Goal: Transaction & Acquisition: Book appointment/travel/reservation

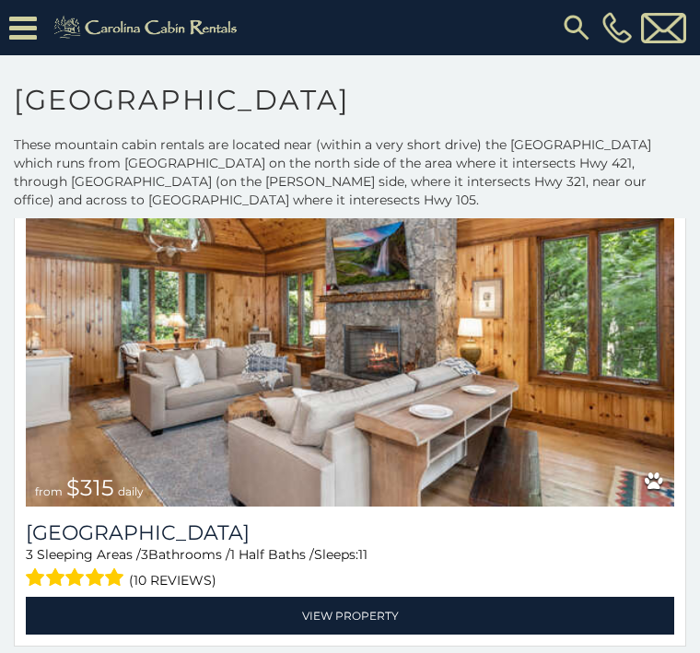
scroll to position [2131, 0]
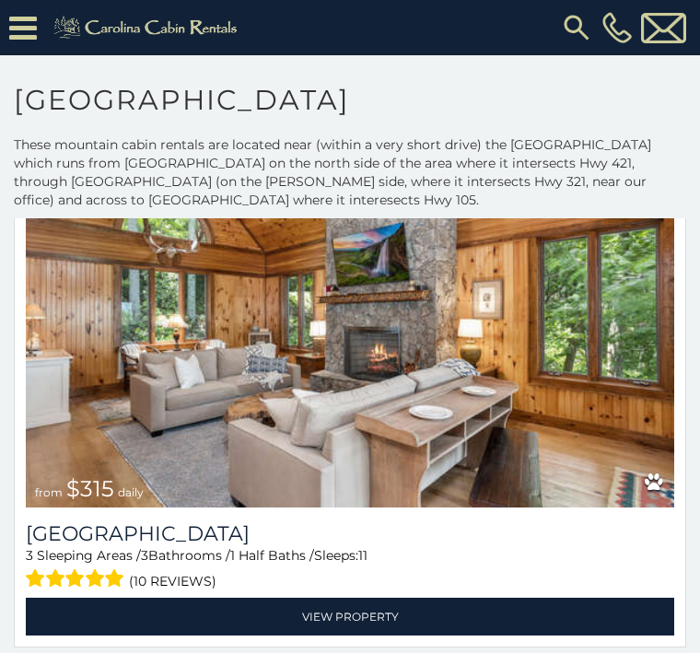
click at [172, 369] on img at bounding box center [350, 290] width 648 height 435
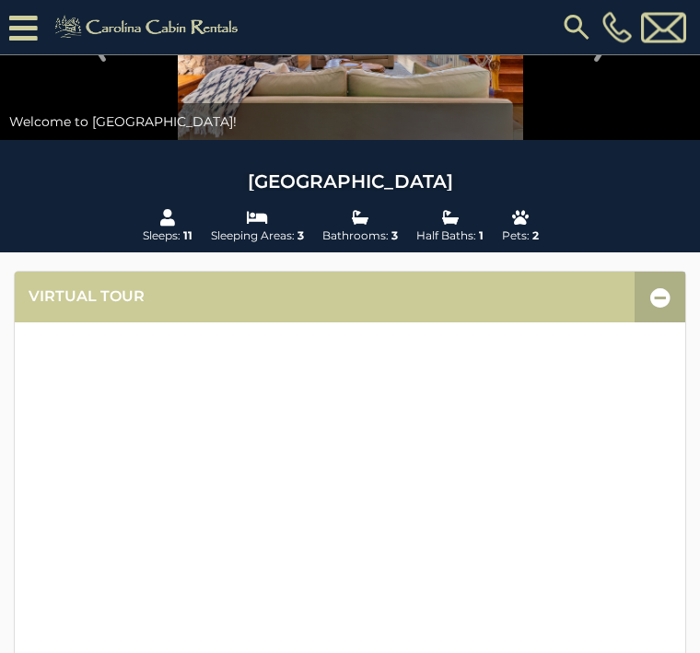
scroll to position [182, 0]
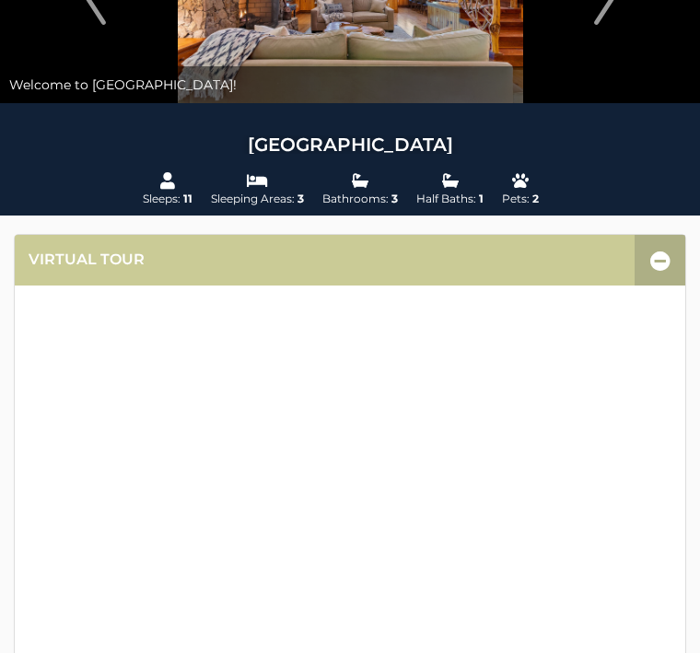
scroll to position [0, 0]
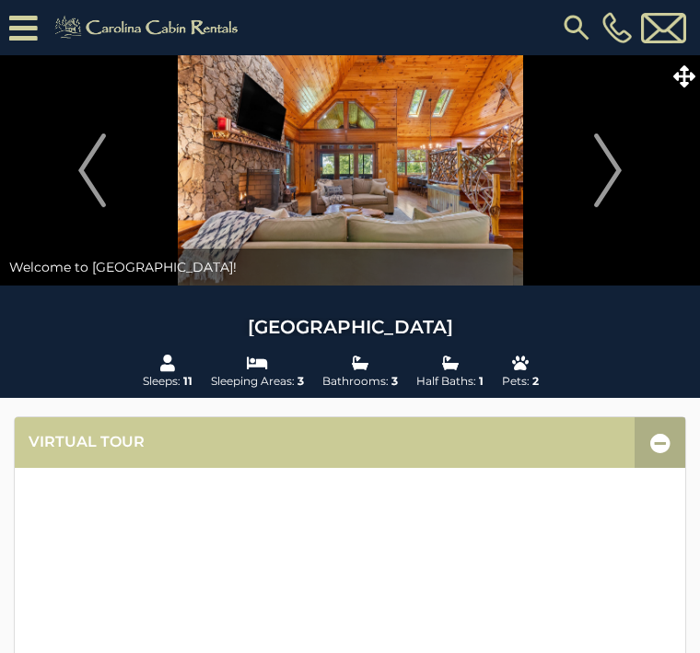
click at [572, 23] on img at bounding box center [576, 27] width 33 height 33
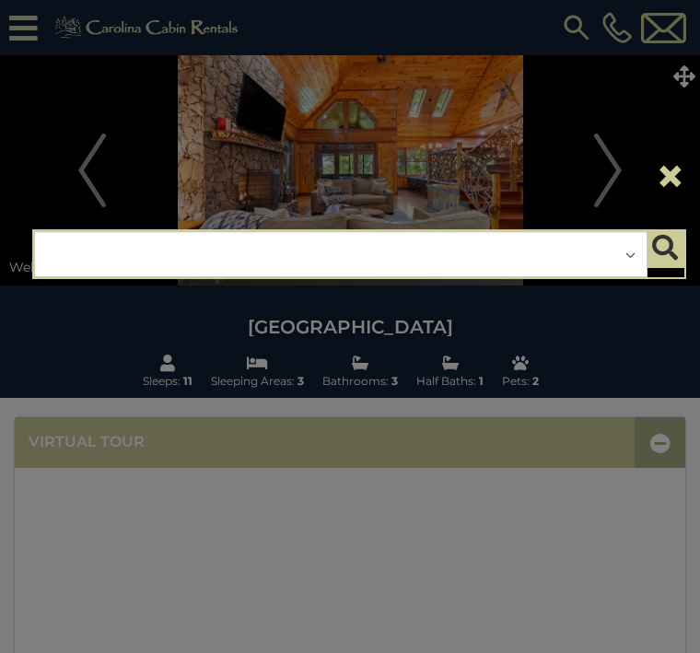
click at [158, 252] on div "**********" at bounding box center [340, 254] width 613 height 46
click at [619, 248] on div "**********" at bounding box center [340, 254] width 613 height 46
click at [668, 240] on icon "submit" at bounding box center [665, 248] width 26 height 26
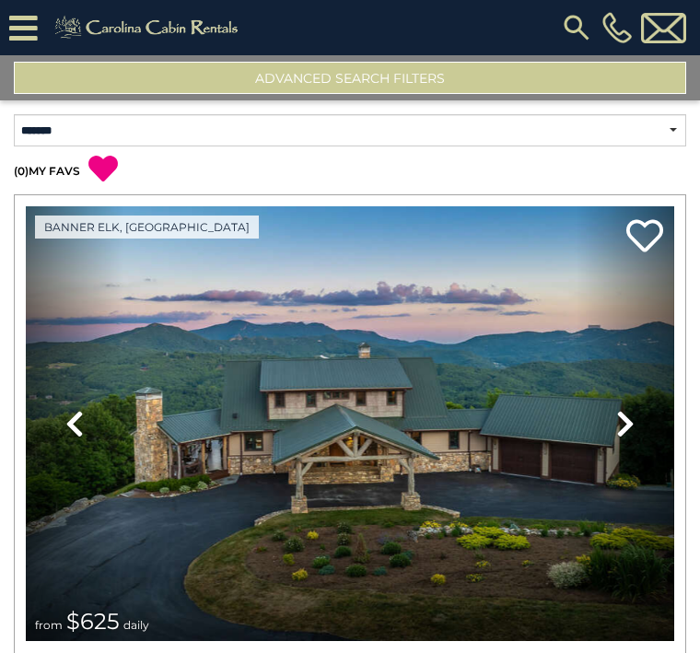
click at [345, 72] on button "Advanced Search Filters" at bounding box center [350, 78] width 672 height 32
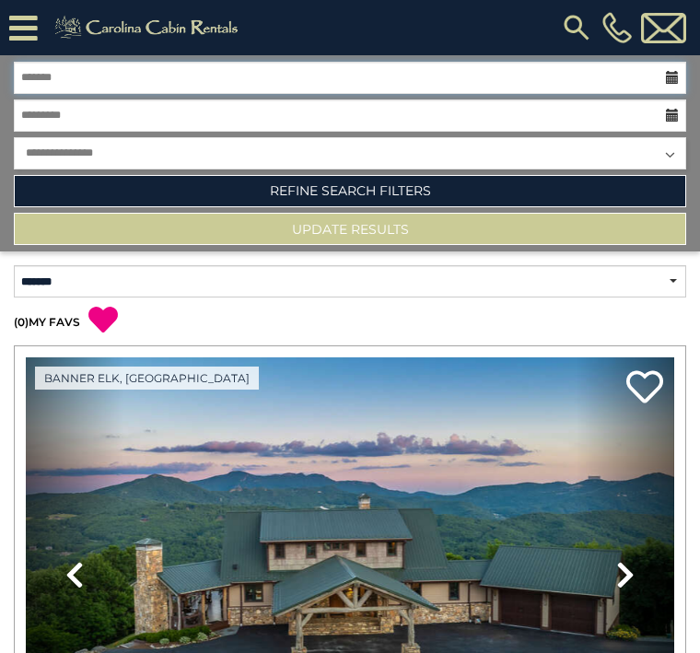
click at [38, 77] on input "text" at bounding box center [350, 78] width 672 height 32
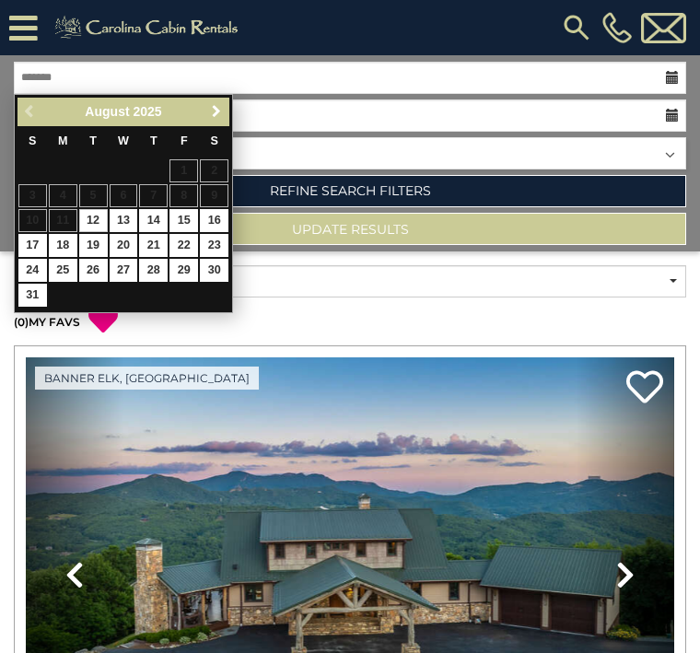
click at [204, 113] on link "Next" at bounding box center [215, 111] width 23 height 23
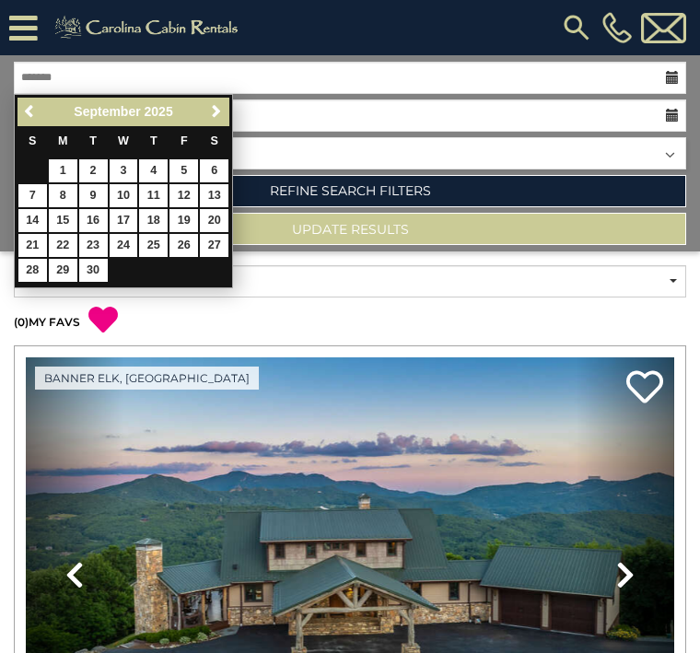
click at [218, 108] on span "Next" at bounding box center [216, 111] width 15 height 15
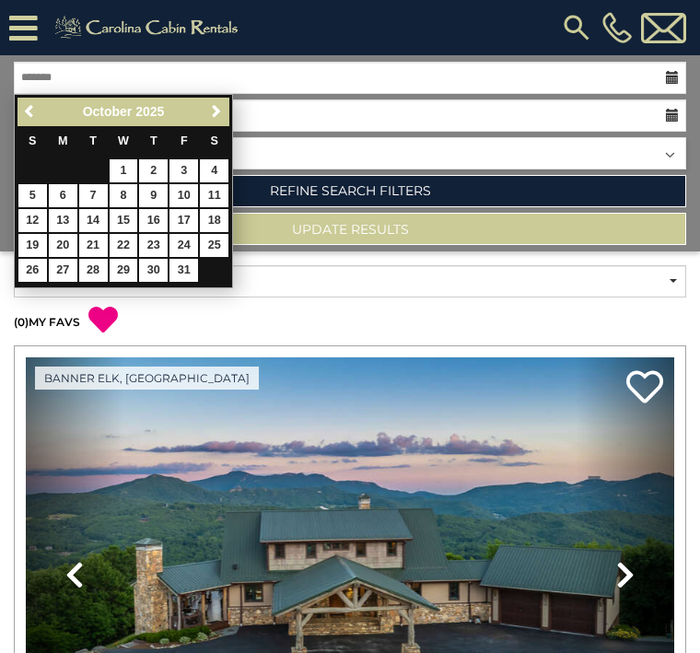
click at [177, 170] on link "3" at bounding box center [183, 170] width 29 height 23
type input "*******"
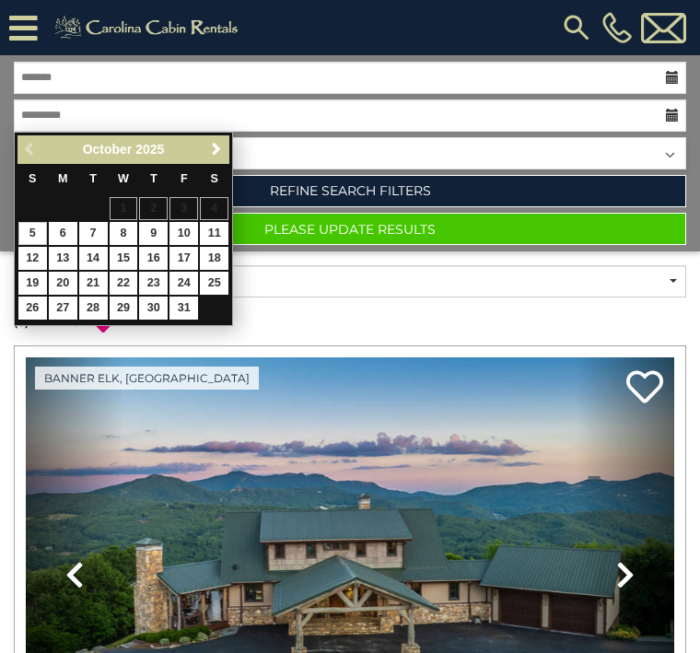
click at [33, 232] on link "5" at bounding box center [32, 233] width 29 height 23
type input "*******"
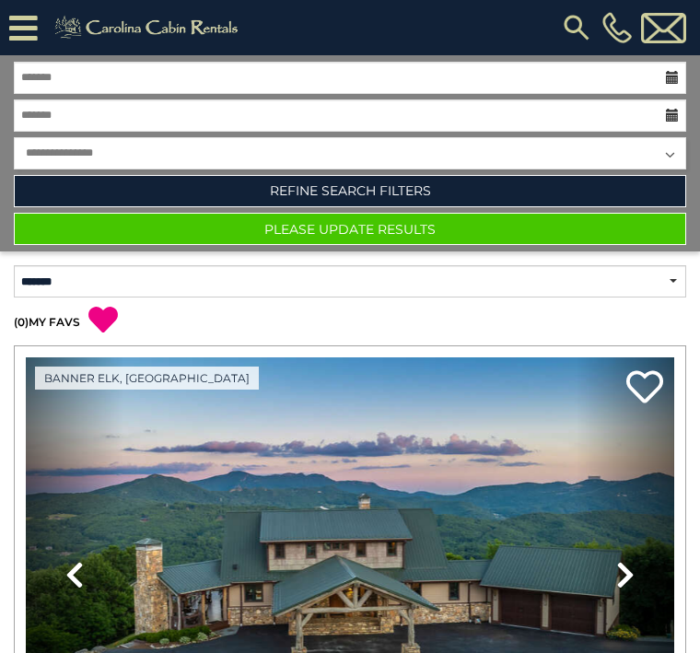
click at [317, 179] on link "Refine Search Filters" at bounding box center [350, 191] width 672 height 32
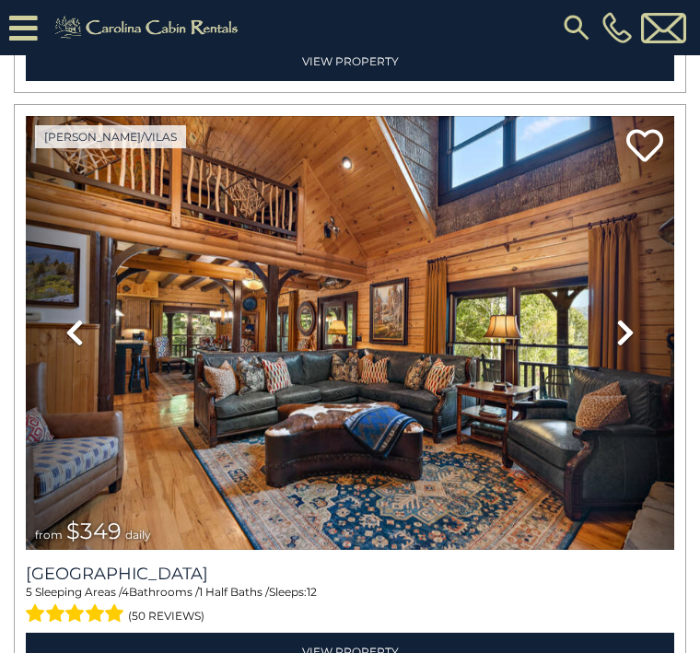
scroll to position [8287, 0]
click at [353, 633] on link "View Property" at bounding box center [350, 652] width 648 height 38
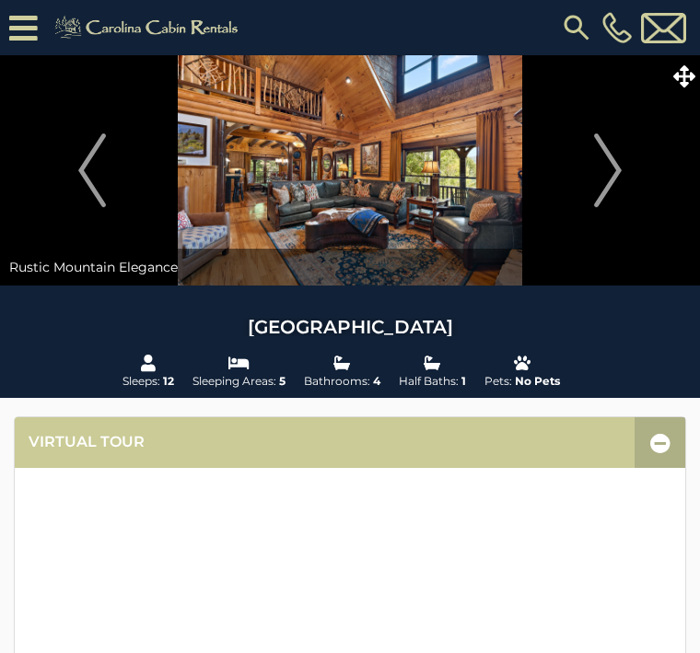
click at [614, 163] on img "Next" at bounding box center [608, 171] width 28 height 74
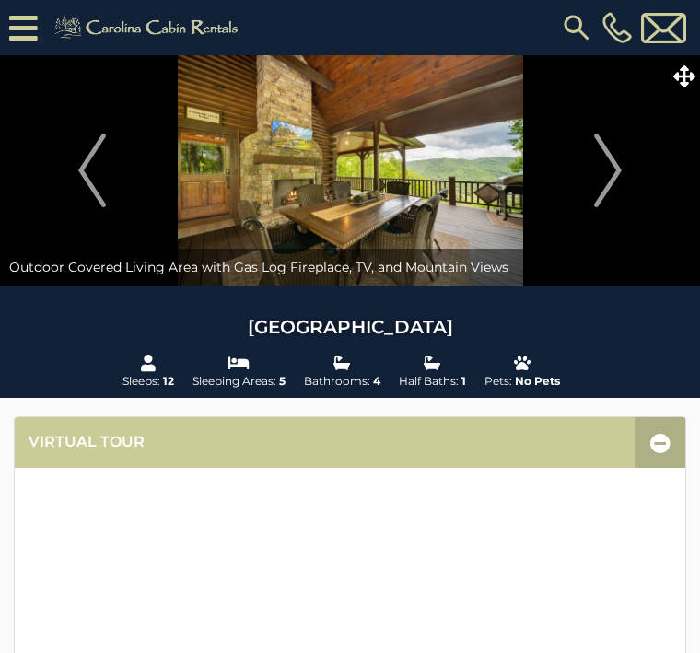
click at [603, 162] on img "Next" at bounding box center [608, 171] width 28 height 74
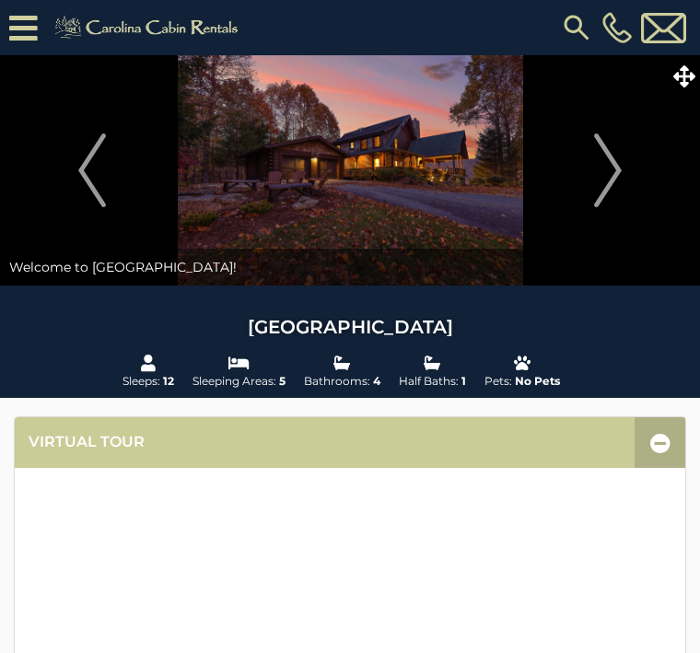
click at [602, 174] on img "Next" at bounding box center [608, 171] width 28 height 74
click at [413, 172] on img at bounding box center [350, 170] width 700 height 230
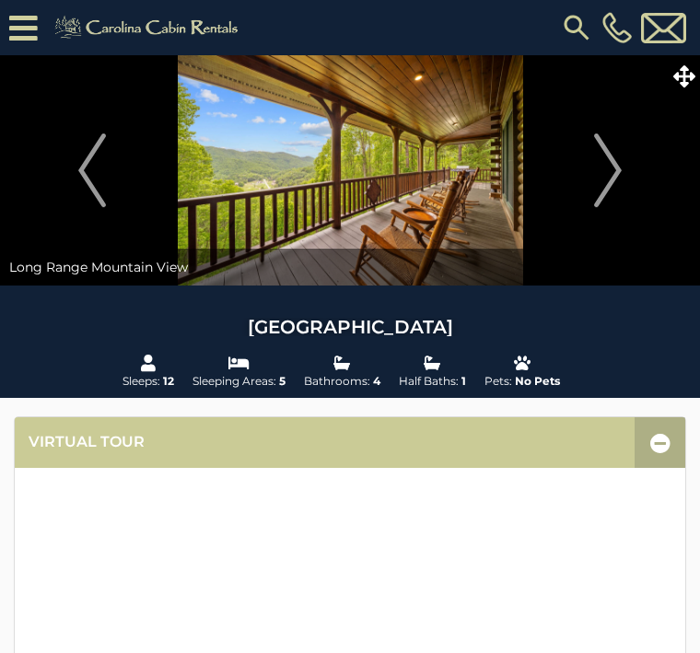
click at [599, 168] on img "Next" at bounding box center [608, 171] width 28 height 74
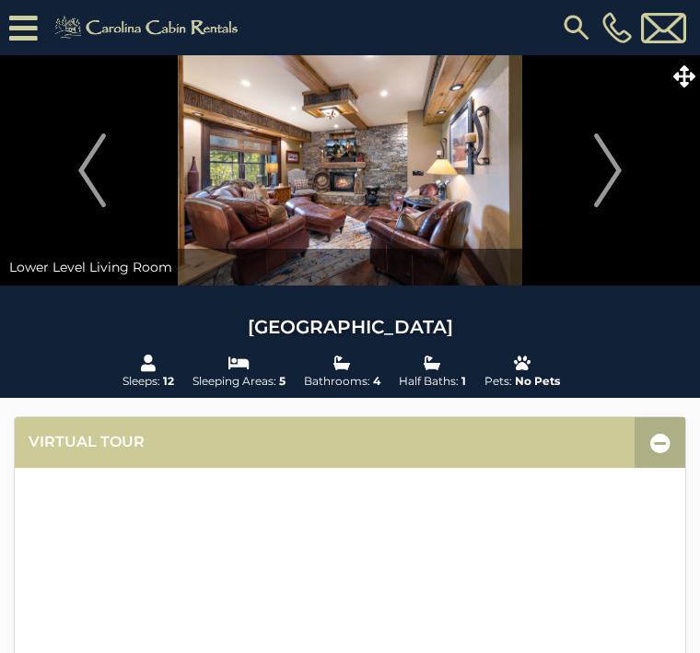
click at [616, 177] on img "Next" at bounding box center [608, 171] width 28 height 74
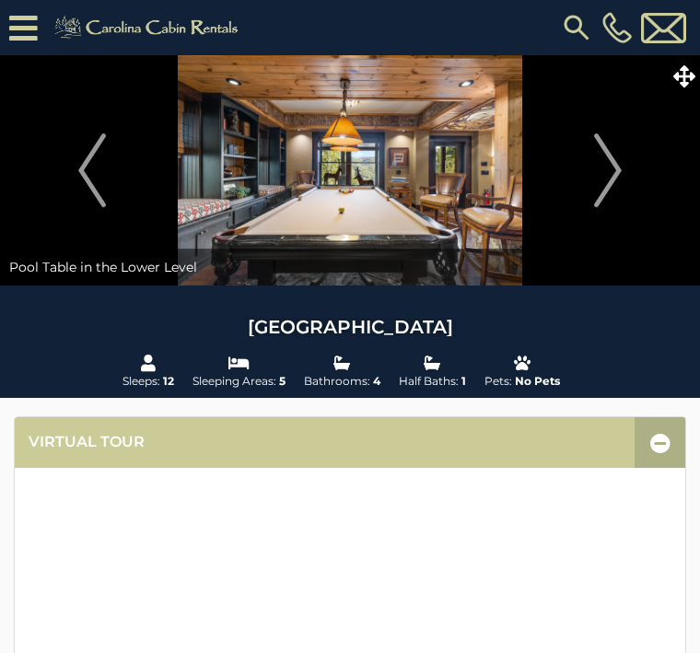
click at [619, 171] on img "Next" at bounding box center [608, 171] width 28 height 74
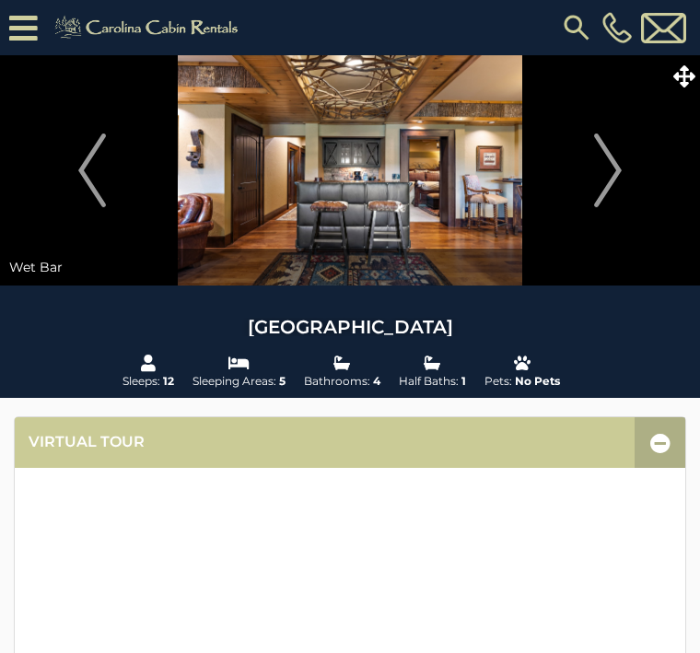
click at [625, 171] on button "Next" at bounding box center [608, 170] width 166 height 230
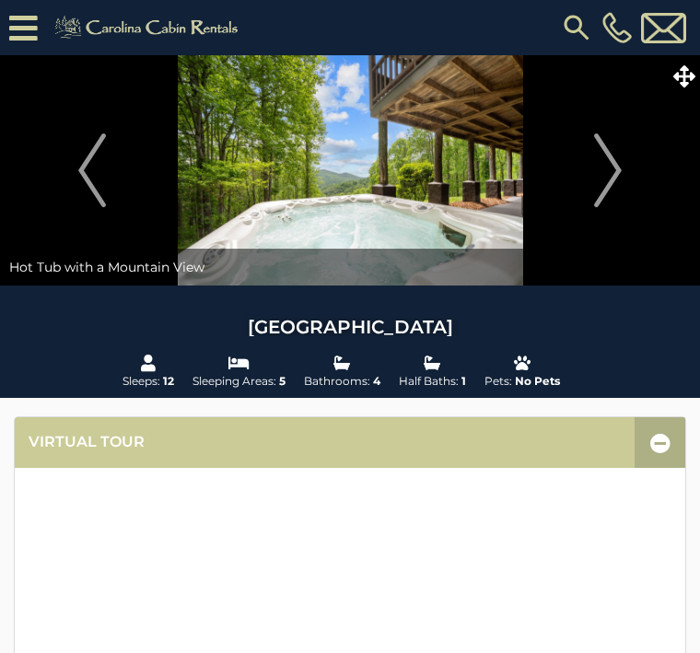
click at [614, 171] on img "Next" at bounding box center [608, 171] width 28 height 74
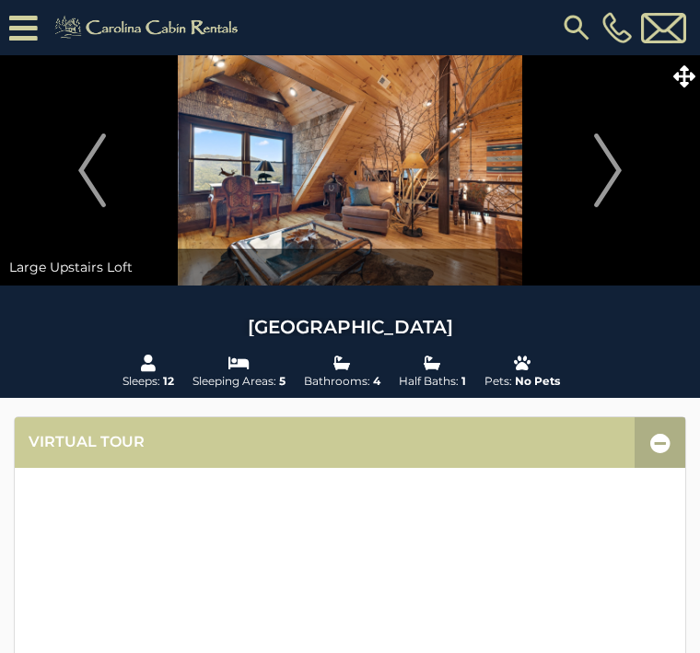
click at [614, 167] on img "Next" at bounding box center [608, 171] width 28 height 74
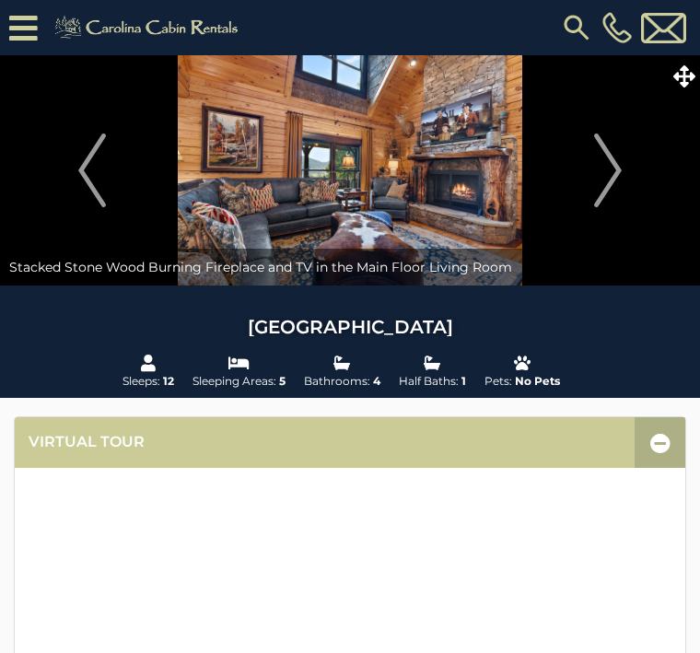
click at [622, 182] on img "Next" at bounding box center [608, 171] width 28 height 74
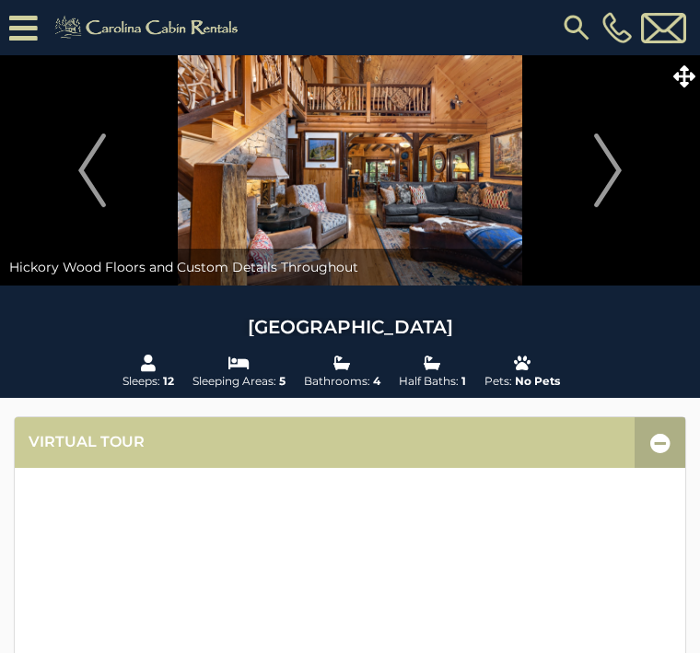
click at [617, 175] on img "Next" at bounding box center [608, 171] width 28 height 74
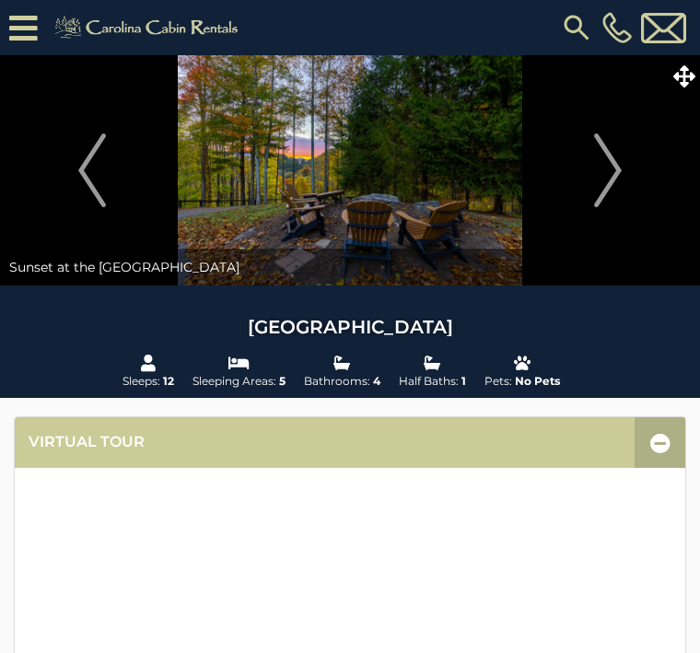
click at [626, 180] on button "Next" at bounding box center [608, 170] width 166 height 230
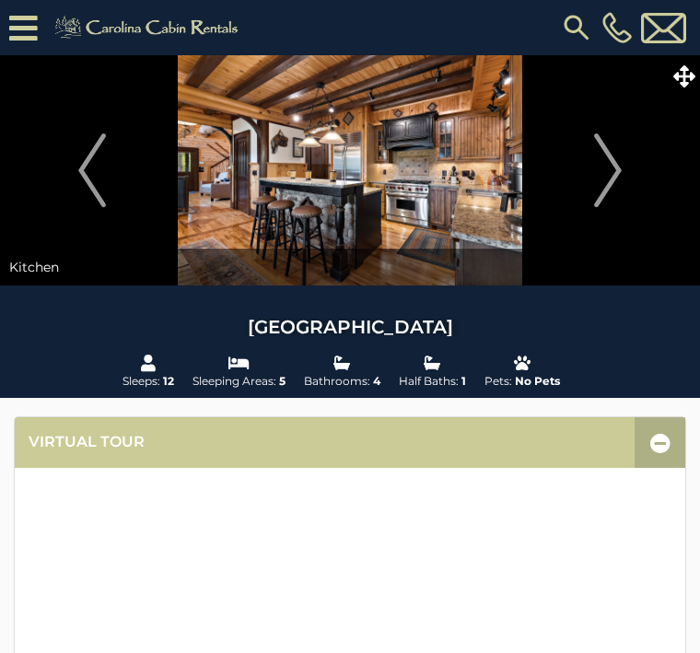
click at [620, 179] on img "Next" at bounding box center [608, 171] width 28 height 74
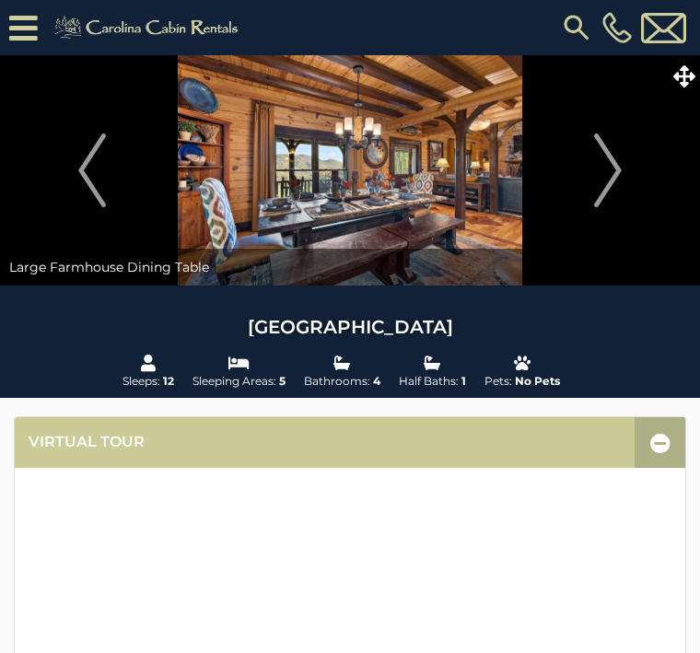
click at [566, 249] on button "Next" at bounding box center [608, 170] width 166 height 230
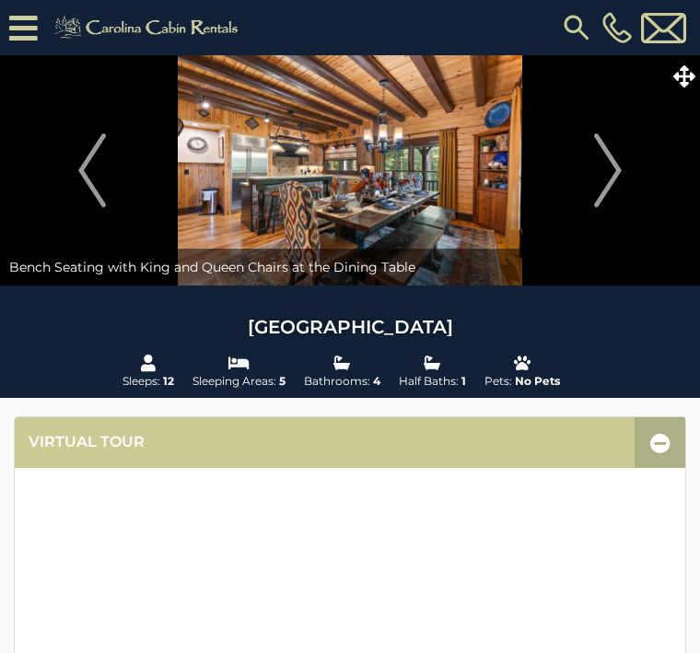
scroll to position [35, 0]
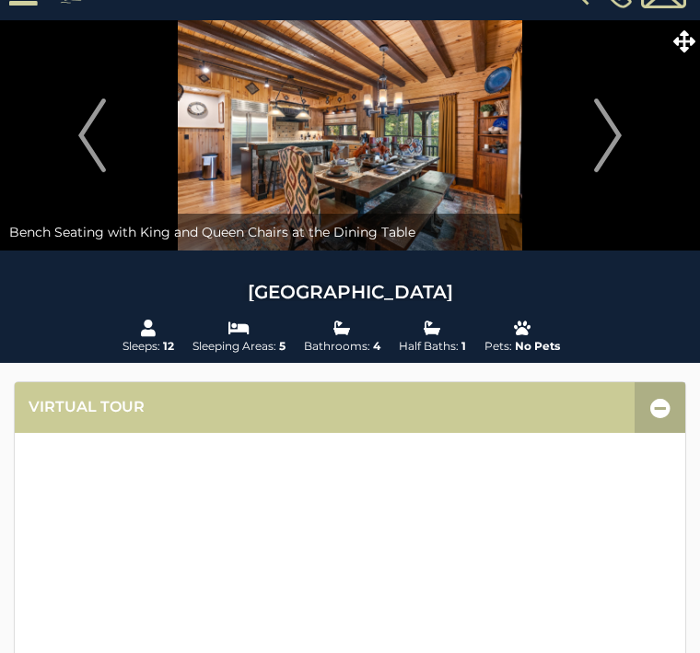
click at [599, 141] on img "Next" at bounding box center [608, 136] width 28 height 74
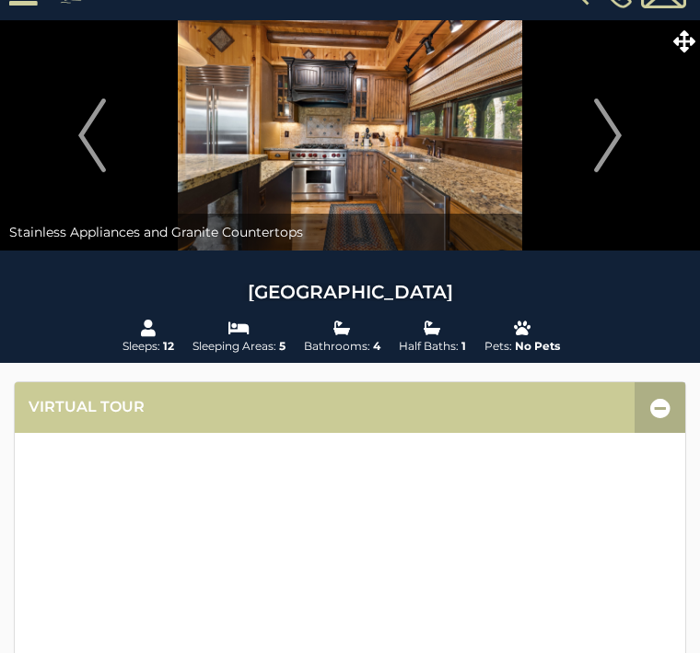
scroll to position [34, 0]
